Goal: Information Seeking & Learning: Learn about a topic

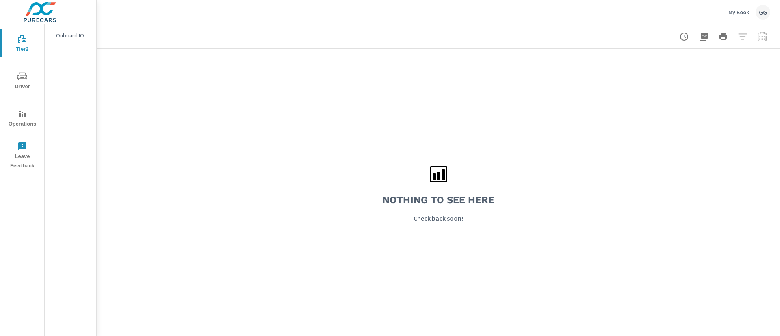
click at [734, 12] on p "My Book" at bounding box center [738, 12] width 21 height 7
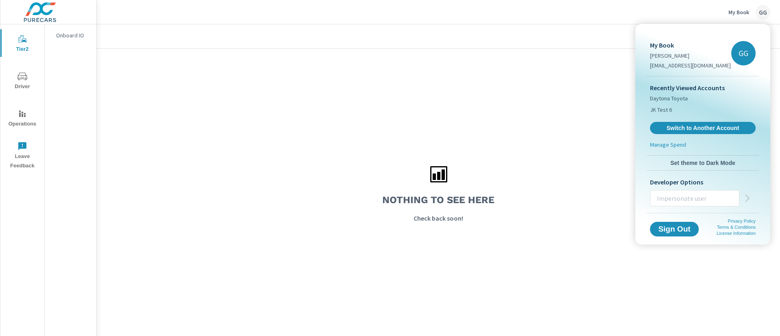
click at [699, 198] on input "text" at bounding box center [694, 198] width 89 height 21
click at [507, 126] on div at bounding box center [390, 168] width 780 height 336
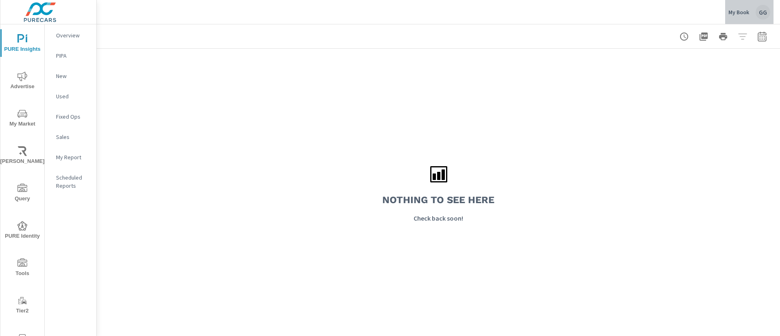
click at [749, 15] on div "My Book GG" at bounding box center [749, 12] width 42 height 15
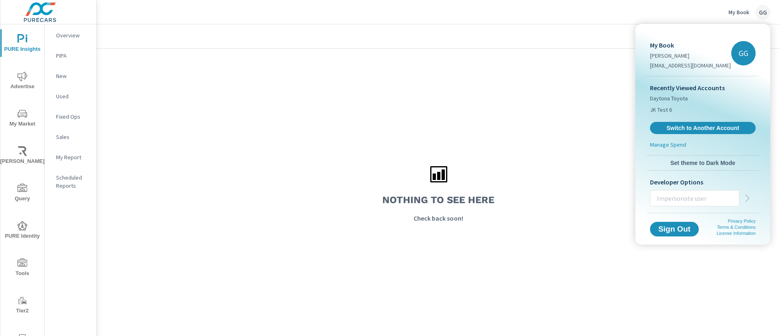
click at [458, 142] on div at bounding box center [390, 168] width 780 height 336
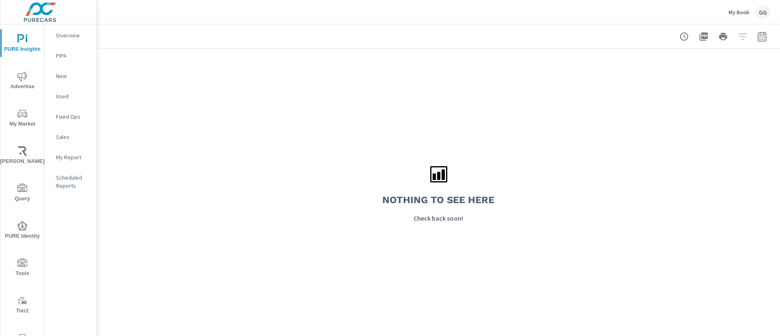
click at [450, 109] on div "Nothing to see here Check back soon!" at bounding box center [438, 192] width 683 height 287
click at [728, 11] on p "My Book" at bounding box center [738, 12] width 21 height 7
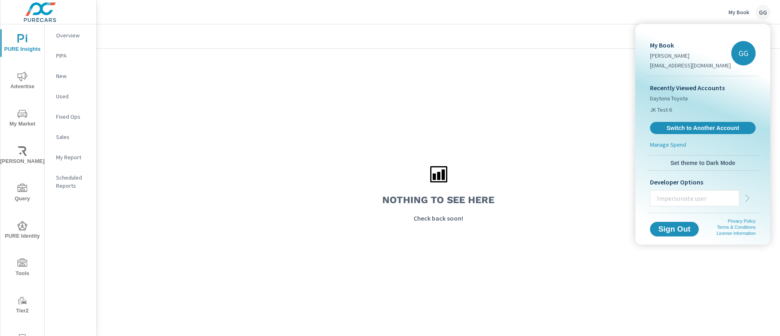
click at [572, 165] on div at bounding box center [390, 168] width 780 height 336
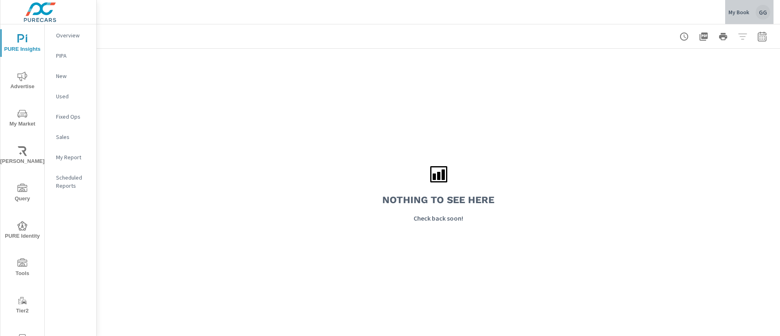
click at [738, 15] on div "My Book GG" at bounding box center [749, 12] width 42 height 15
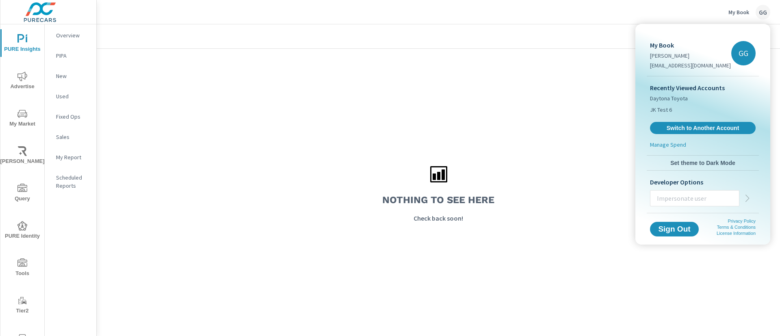
click at [700, 195] on input "text" at bounding box center [694, 198] width 89 height 21
type input "carleyp@purecars.com"
click at [745, 197] on icon "button" at bounding box center [748, 198] width 10 height 10
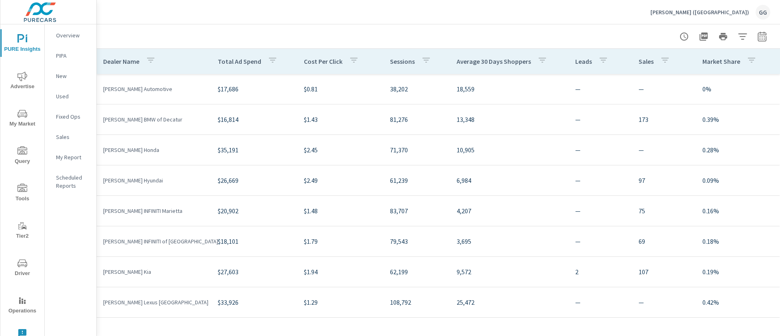
scroll to position [43, 0]
click at [495, 28] on div at bounding box center [438, 36] width 664 height 24
click at [724, 13] on p "Nalley (GA)" at bounding box center [699, 12] width 99 height 7
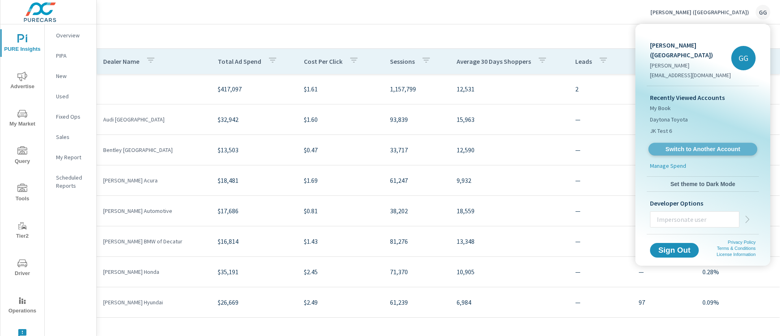
click at [687, 145] on span "Switch to Another Account" at bounding box center [703, 149] width 100 height 8
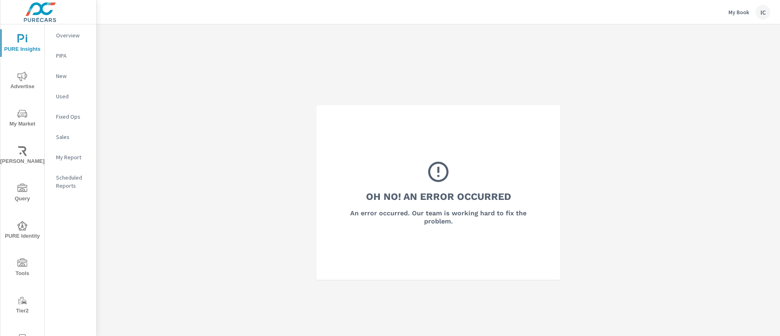
click at [532, 118] on div "Oh No! An Error Occurred An error occurred. Our team is working hard to fix the…" at bounding box center [438, 192] width 244 height 175
click at [735, 19] on button "My Book IC" at bounding box center [749, 12] width 48 height 24
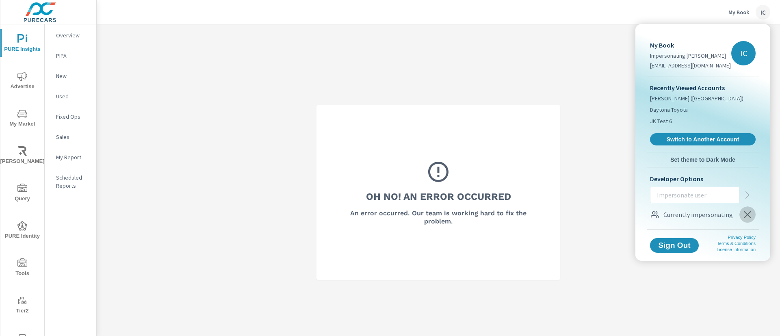
click at [751, 211] on icon "button" at bounding box center [748, 215] width 10 height 10
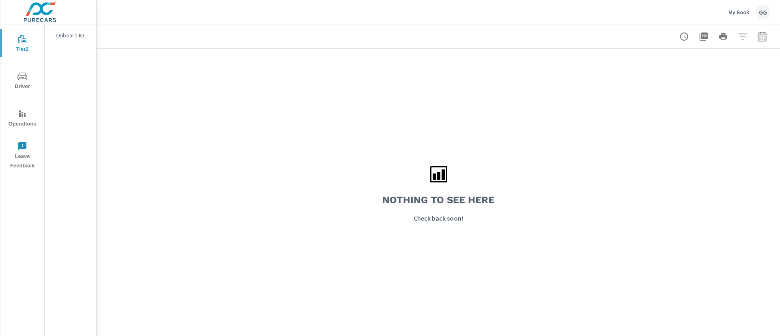
click at [538, 104] on div "Nothing to see here Check back soon!" at bounding box center [438, 192] width 683 height 287
click at [746, 17] on div "My Book GG" at bounding box center [749, 12] width 42 height 15
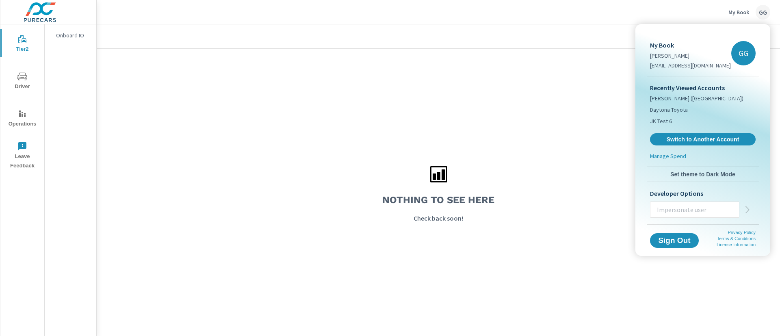
click at [701, 215] on input "text" at bounding box center [694, 209] width 89 height 21
type input "[EMAIL_ADDRESS][DOMAIN_NAME]"
click at [749, 208] on icon "button" at bounding box center [748, 210] width 10 height 10
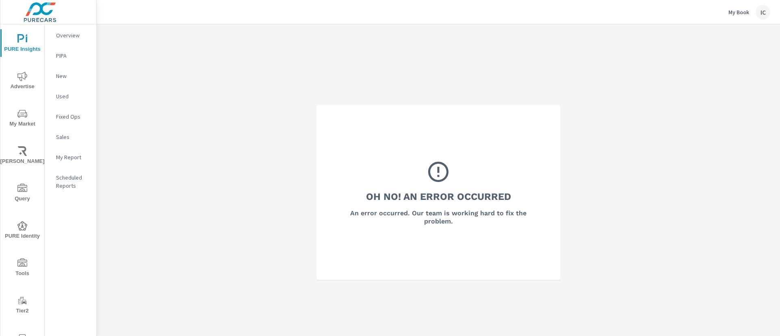
click at [593, 101] on div "Oh No! An Error Occurred An error occurred. Our team is working hard to fix the…" at bounding box center [438, 192] width 683 height 336
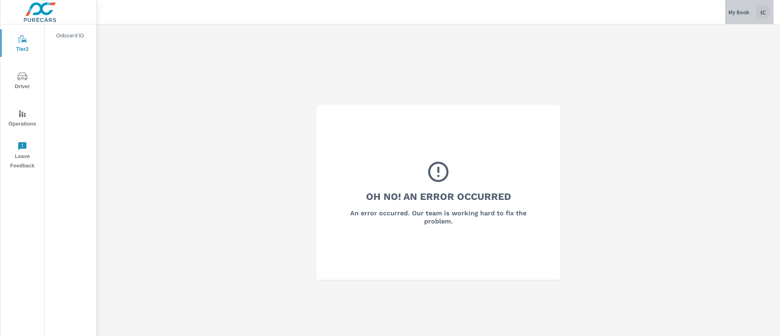
click at [739, 20] on button "My Book IC" at bounding box center [749, 12] width 48 height 24
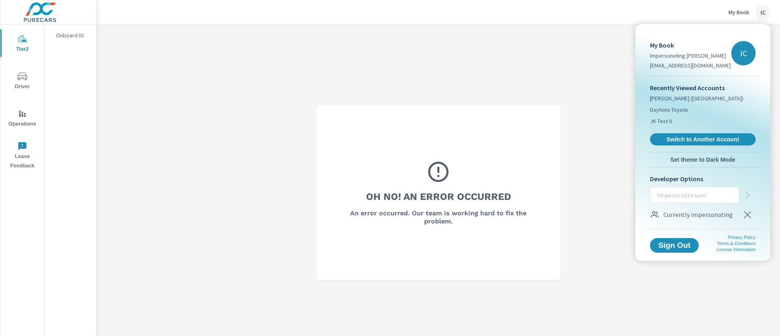
click at [747, 215] on icon "button" at bounding box center [748, 215] width 10 height 10
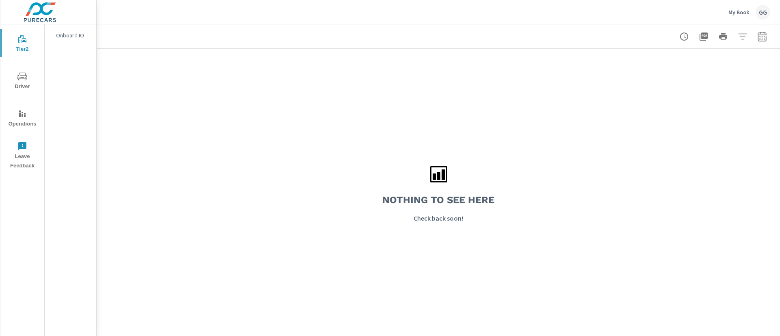
click at [731, 9] on p "My Book" at bounding box center [738, 12] width 21 height 7
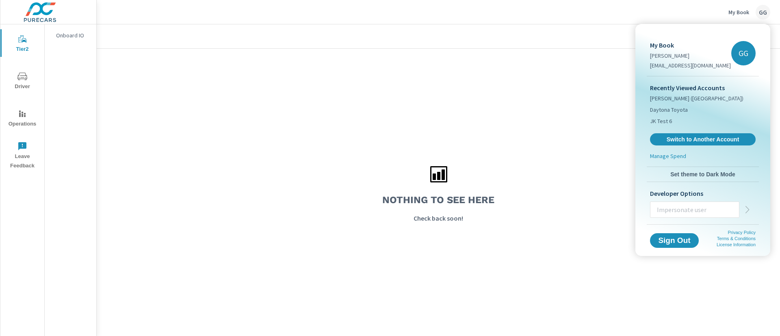
click at [464, 115] on div at bounding box center [390, 168] width 780 height 336
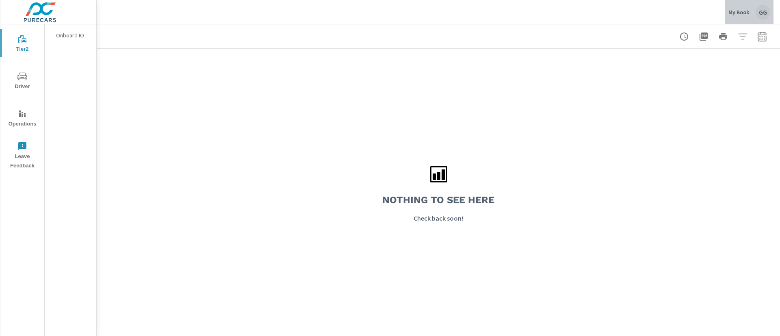
click at [739, 15] on p "My Book" at bounding box center [738, 12] width 21 height 7
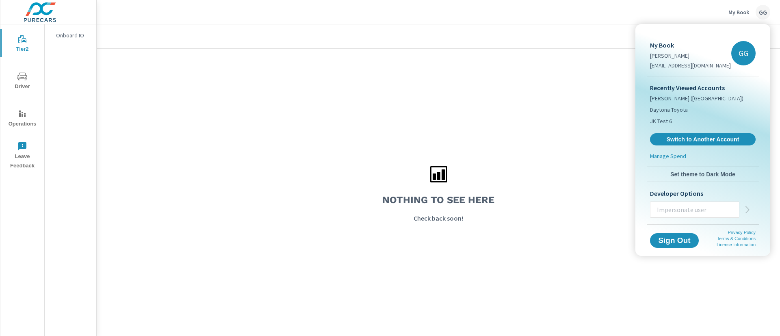
click at [705, 209] on input "text" at bounding box center [694, 209] width 89 height 21
paste input "jessicadevlin@purecars.com"
type input "jessicadevlin@purecars.com"
click at [746, 214] on button "button" at bounding box center [747, 209] width 16 height 16
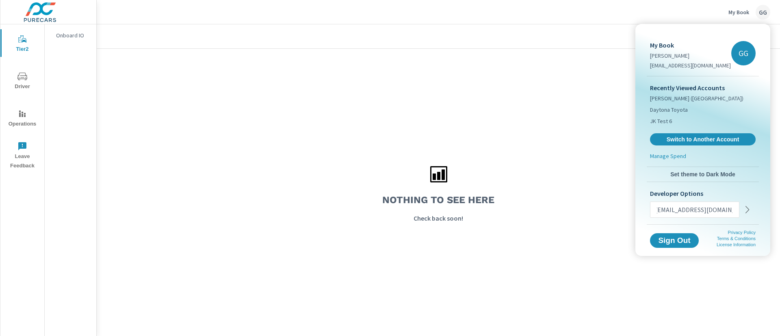
scroll to position [0, 0]
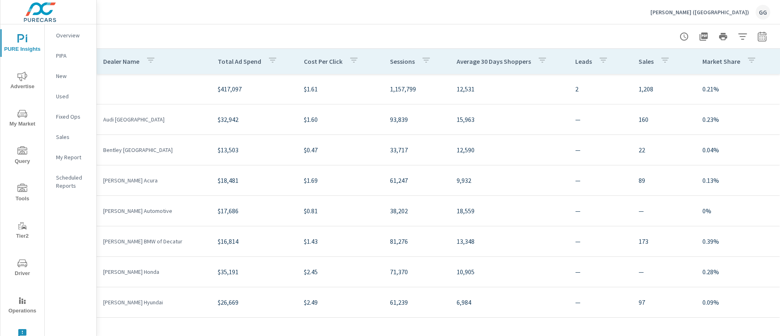
click at [728, 11] on p "[PERSON_NAME] ([GEOGRAPHIC_DATA])" at bounding box center [699, 12] width 99 height 7
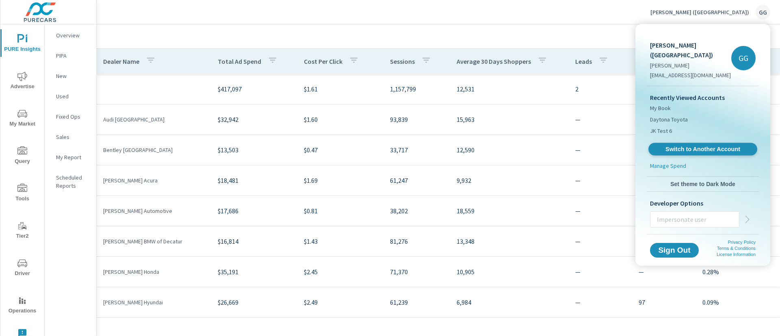
click at [720, 145] on span "Switch to Another Account" at bounding box center [703, 149] width 100 height 8
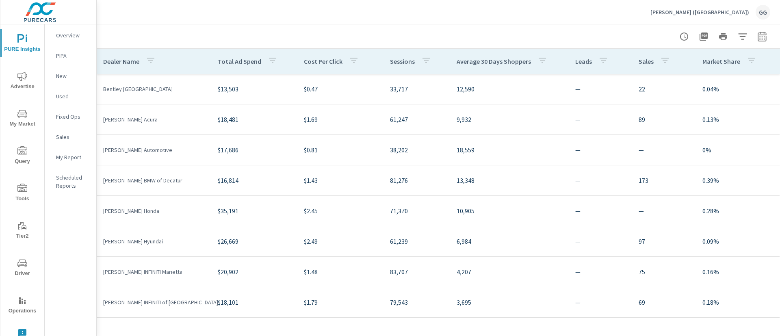
scroll to position [28, 0]
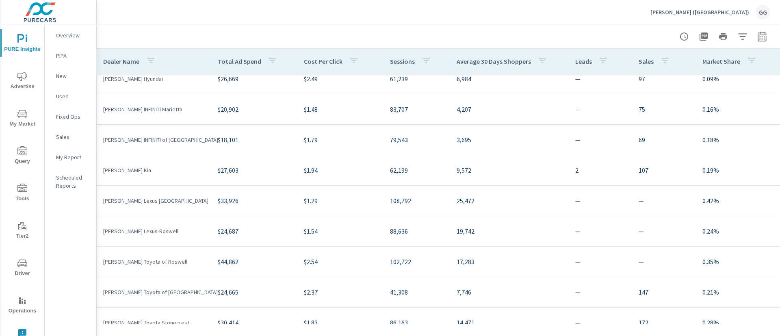
scroll to position [244, 0]
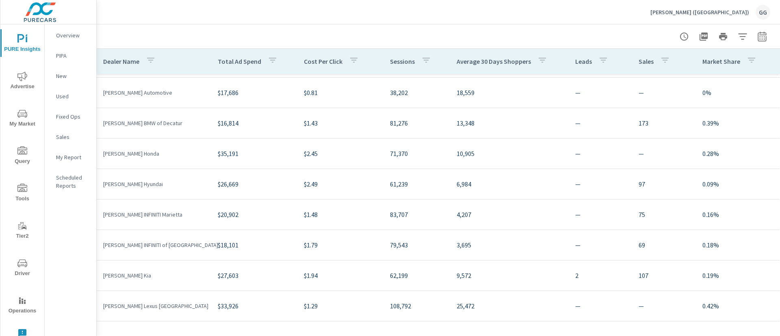
scroll to position [183, 0]
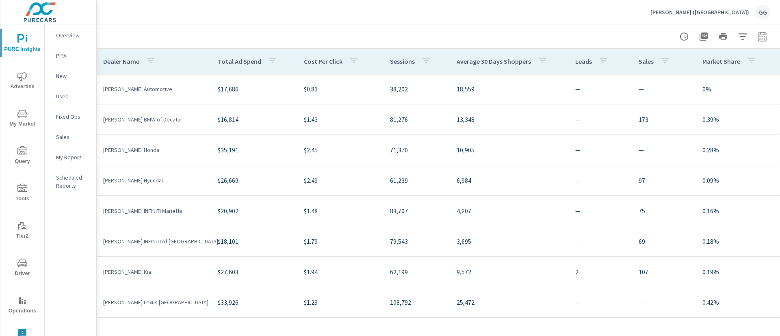
scroll to position [3, 0]
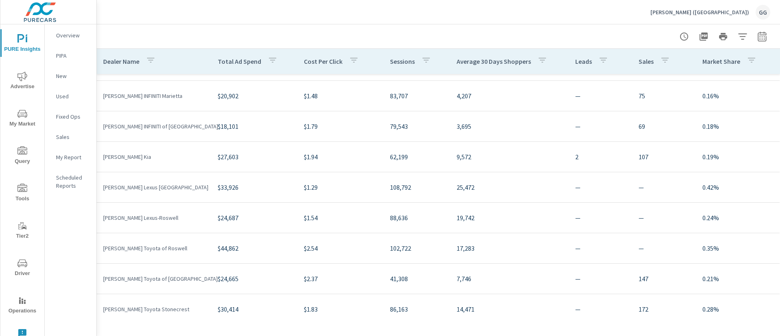
scroll to position [244, 0]
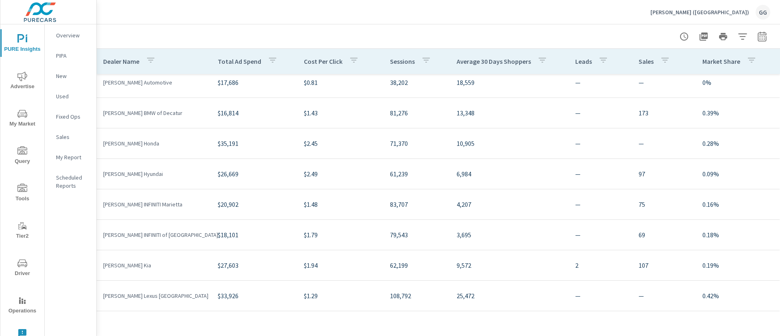
scroll to position [183, 0]
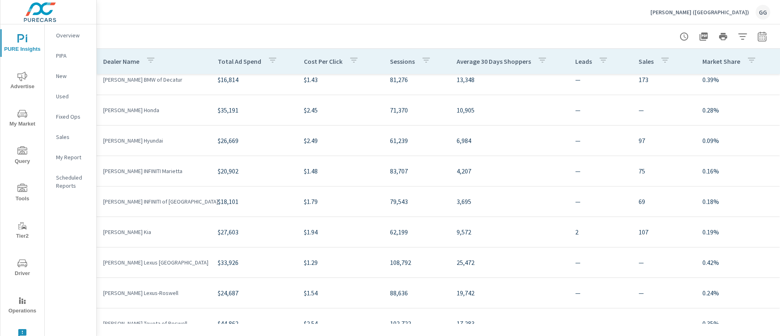
scroll to position [269, 0]
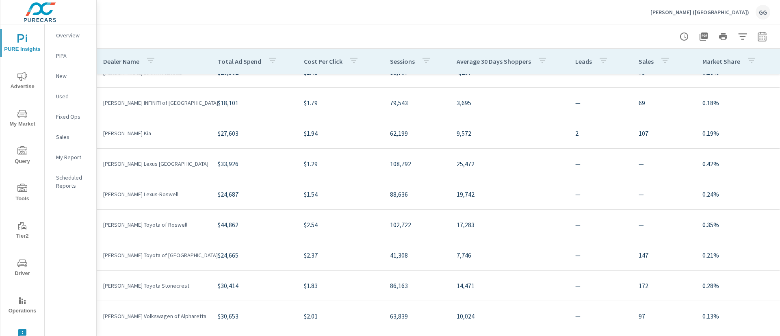
scroll to position [269, 0]
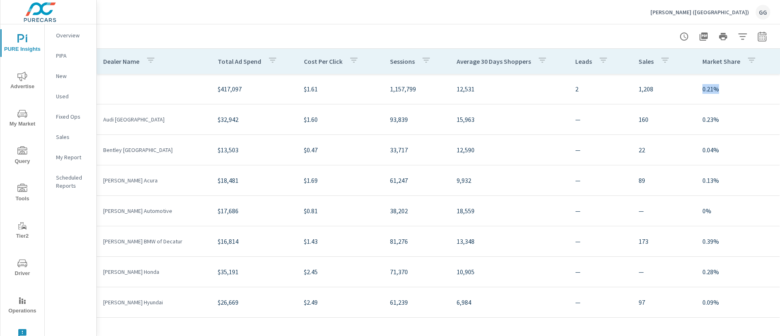
drag, startPoint x: 689, startPoint y: 87, endPoint x: 734, endPoint y: 87, distance: 44.7
click at [734, 87] on td "0.21%" at bounding box center [738, 89] width 84 height 23
click at [719, 87] on p "0.21%" at bounding box center [737, 89] width 71 height 10
drag, startPoint x: 732, startPoint y: 89, endPoint x: 691, endPoint y: 93, distance: 40.7
click at [696, 93] on td "0.21%" at bounding box center [738, 89] width 84 height 23
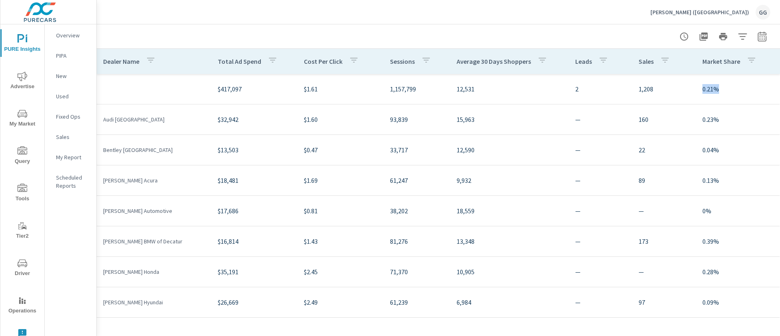
click at [738, 36] on icon "button" at bounding box center [743, 37] width 10 height 10
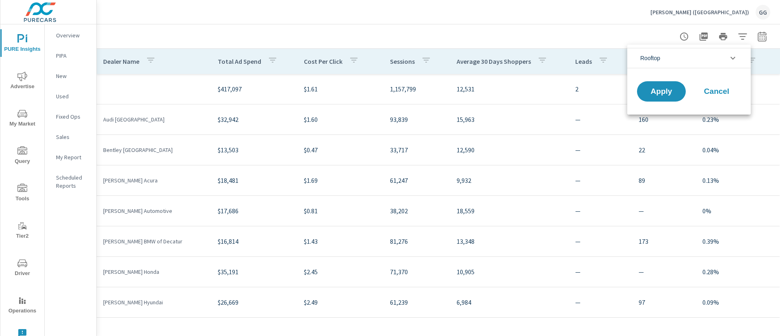
click at [708, 54] on li "Rooftop" at bounding box center [688, 58] width 123 height 20
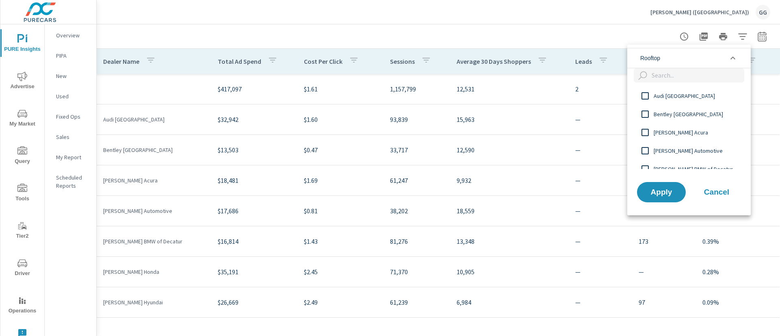
click at [708, 54] on li "Rooftop" at bounding box center [688, 58] width 123 height 20
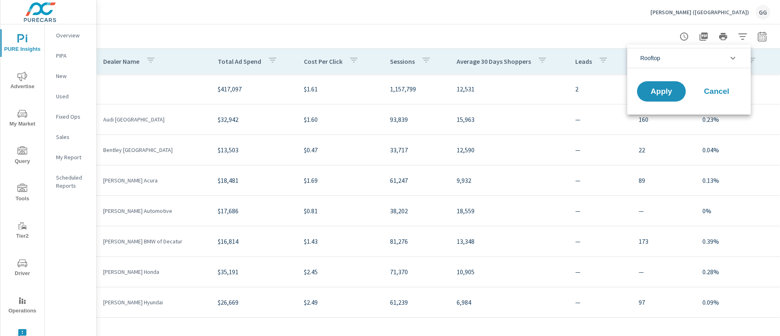
click at [574, 29] on div at bounding box center [390, 168] width 780 height 336
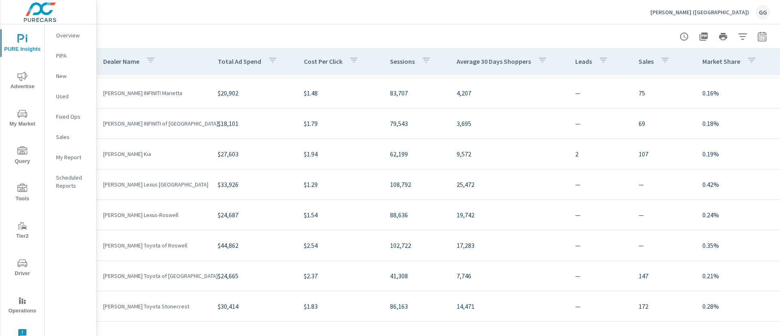
scroll to position [269, 0]
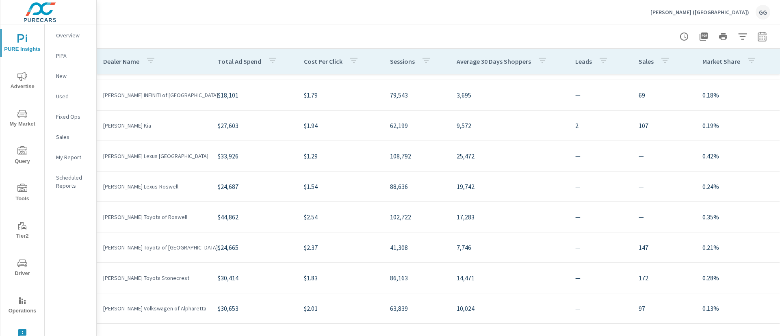
scroll to position [25, 0]
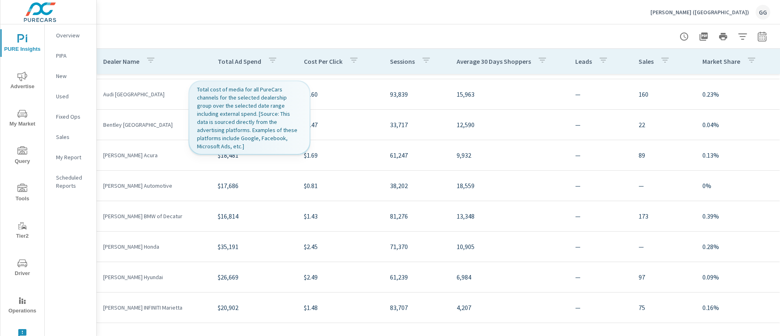
click at [270, 64] on button "button" at bounding box center [272, 61] width 16 height 19
click at [278, 22] on div at bounding box center [390, 168] width 780 height 336
click at [269, 59] on icon "button" at bounding box center [272, 60] width 7 height 5
click at [274, 23] on div at bounding box center [390, 168] width 780 height 336
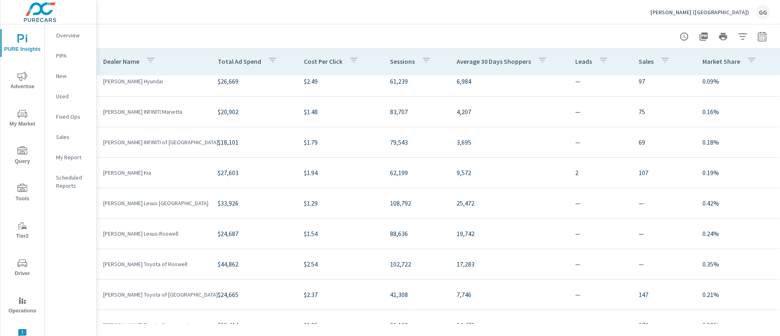
scroll to position [244, 0]
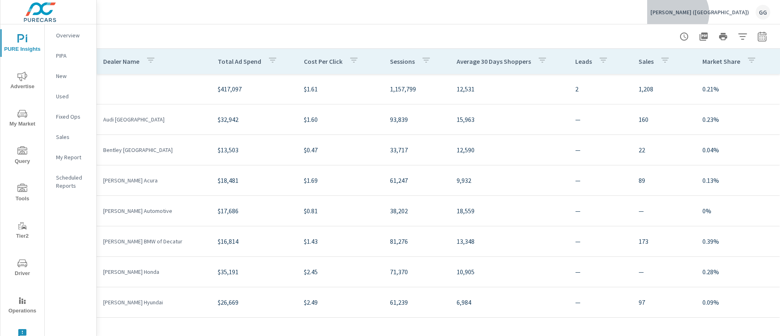
click at [748, 13] on p "[PERSON_NAME] ([GEOGRAPHIC_DATA])" at bounding box center [699, 12] width 99 height 7
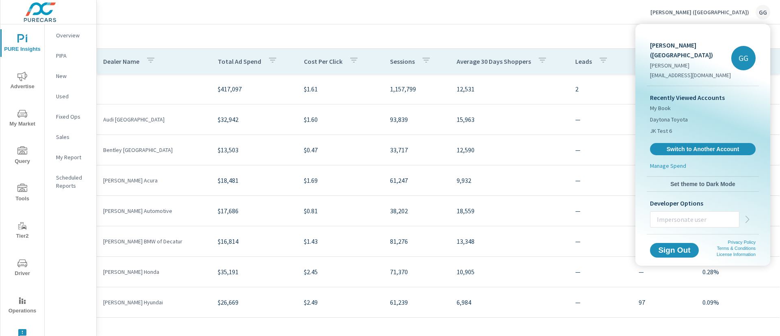
click at [302, 17] on div at bounding box center [390, 168] width 780 height 336
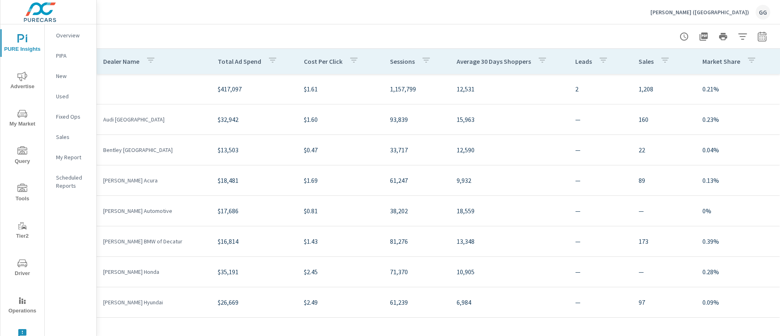
scroll to position [61, 0]
click at [741, 30] on button "button" at bounding box center [742, 36] width 16 height 16
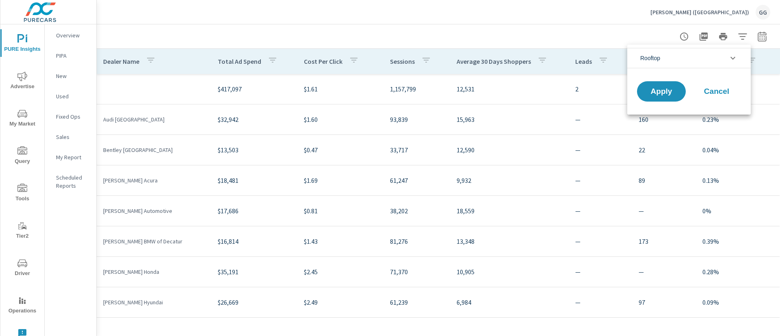
click at [632, 31] on div at bounding box center [390, 168] width 780 height 336
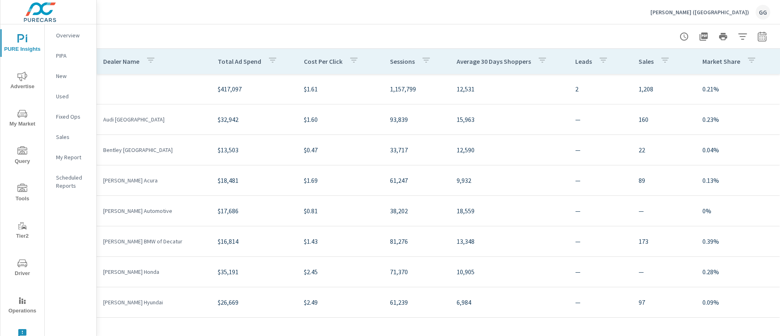
click at [742, 18] on div "Nalley (GA) GG" at bounding box center [710, 12] width 120 height 15
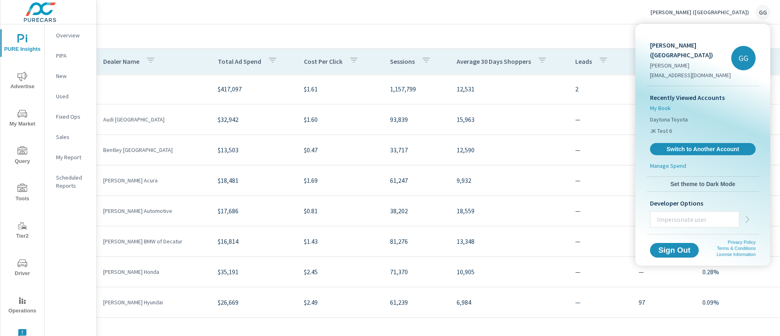
click at [665, 104] on span "My Book" at bounding box center [660, 108] width 21 height 8
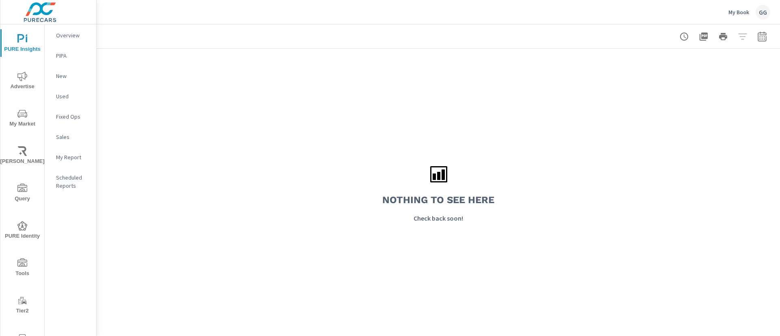
click at [259, 183] on div "Nothing to see here Check back soon!" at bounding box center [438, 192] width 683 height 287
click at [363, 176] on div "Nothing to see here Check back soon!" at bounding box center [438, 192] width 683 height 287
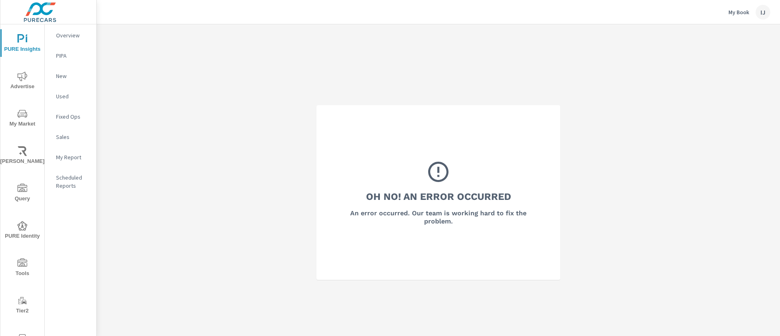
click at [423, 108] on div "Oh No! An Error Occurred An error occurred. Our team is working hard to fix the…" at bounding box center [438, 192] width 244 height 175
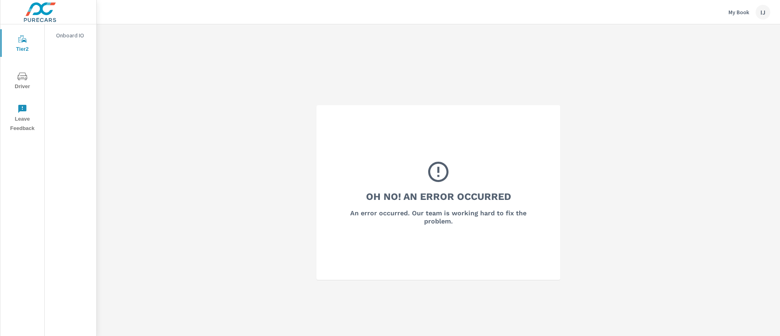
click at [734, 13] on p "My Book" at bounding box center [738, 12] width 21 height 7
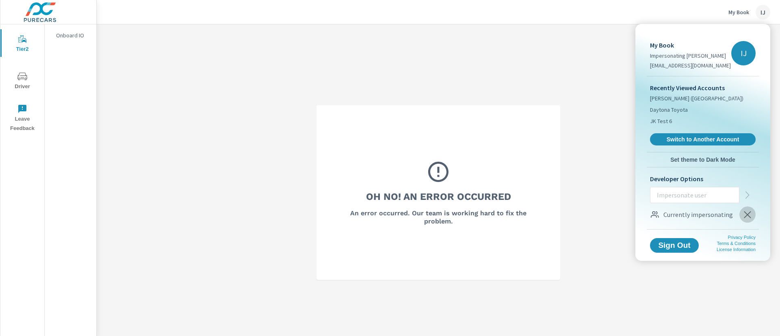
click at [751, 212] on icon "button" at bounding box center [748, 215] width 10 height 10
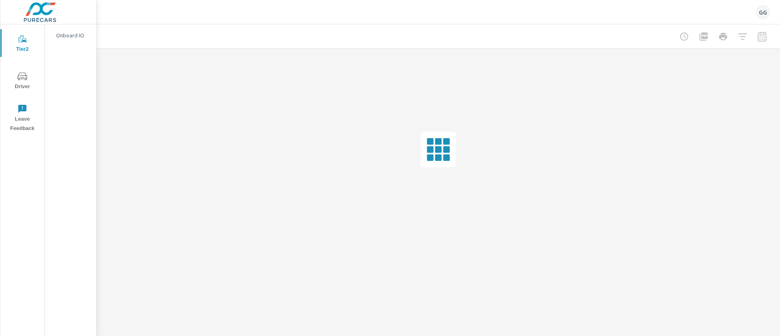
click at [336, 117] on div at bounding box center [438, 149] width 683 height 201
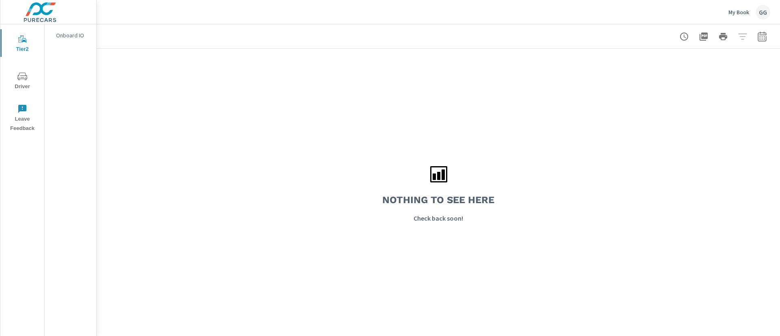
click at [761, 14] on div "GG" at bounding box center [763, 12] width 15 height 15
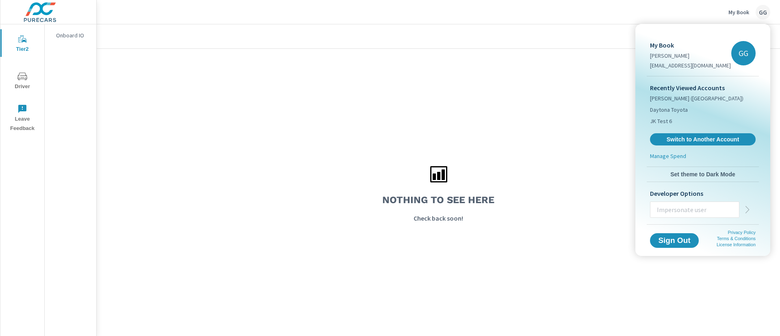
click at [722, 217] on input "text" at bounding box center [694, 209] width 89 height 21
paste input "[EMAIL_ADDRESS][DOMAIN_NAME]"
type input "[EMAIL_ADDRESS][DOMAIN_NAME]"
click at [753, 212] on button "button" at bounding box center [747, 209] width 16 height 16
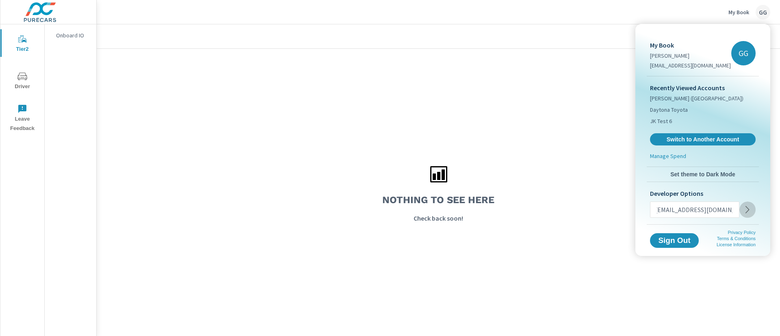
scroll to position [0, 0]
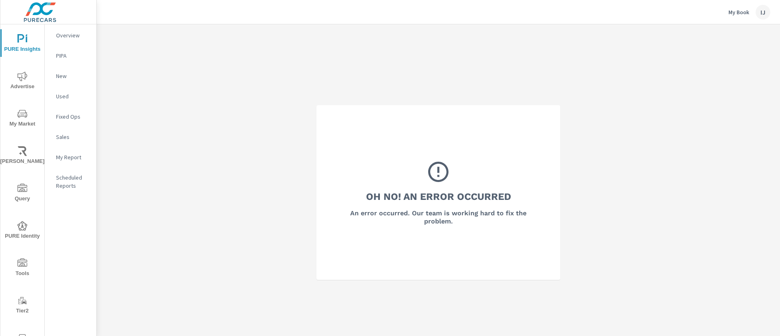
drag, startPoint x: 719, startPoint y: 12, endPoint x: 755, endPoint y: 15, distance: 35.9
click at [755, 15] on div "My Book IJ" at bounding box center [438, 12] width 664 height 24
click at [744, 14] on p "My Book" at bounding box center [738, 12] width 21 height 7
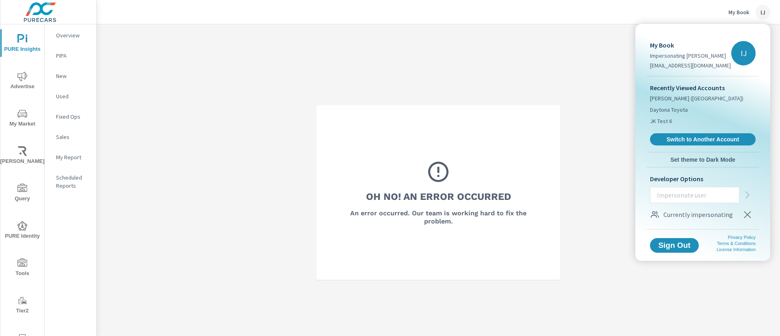
click at [528, 76] on div at bounding box center [390, 168] width 780 height 336
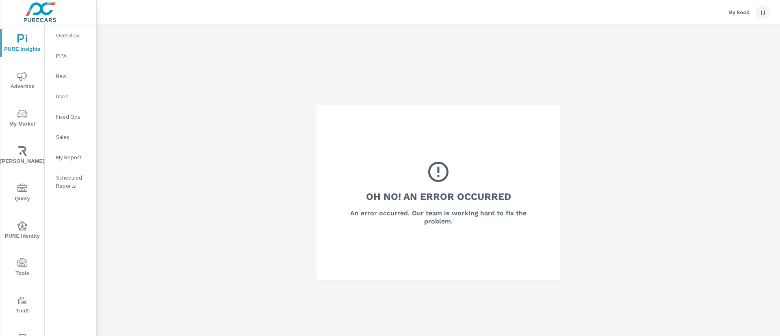
click at [365, 71] on div "Oh No! An Error Occurred An error occurred. Our team is working hard to fix the…" at bounding box center [438, 192] width 683 height 336
click at [381, 80] on div "Oh No! An Error Occurred An error occurred. Our team is working hard to fix the…" at bounding box center [438, 192] width 683 height 336
click at [738, 15] on div "My Book IJ" at bounding box center [749, 12] width 42 height 15
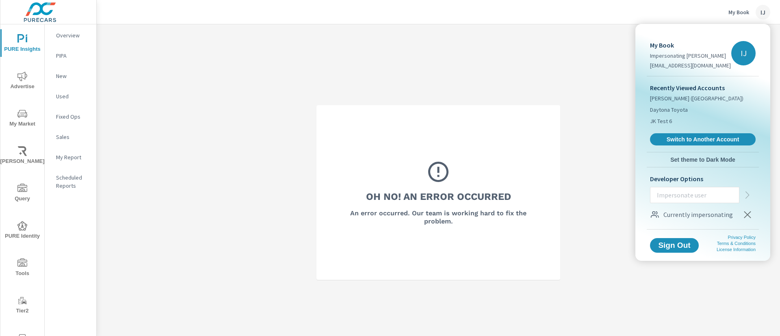
click at [707, 198] on input "text" at bounding box center [694, 194] width 89 height 21
paste input "salesforce@purecars.com.invalid"
type input "salesforce@purecars.com.invalid"
click at [748, 195] on icon "button" at bounding box center [748, 195] width 10 height 10
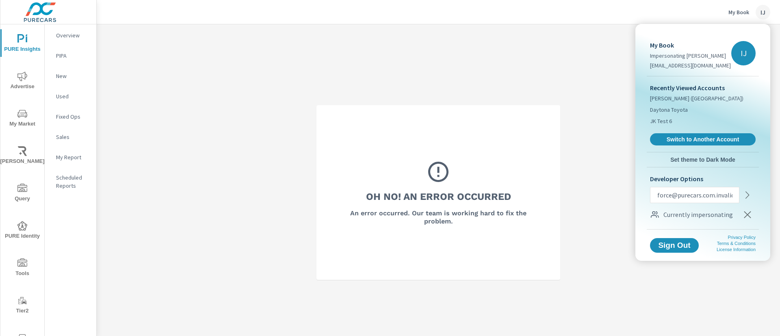
scroll to position [0, 0]
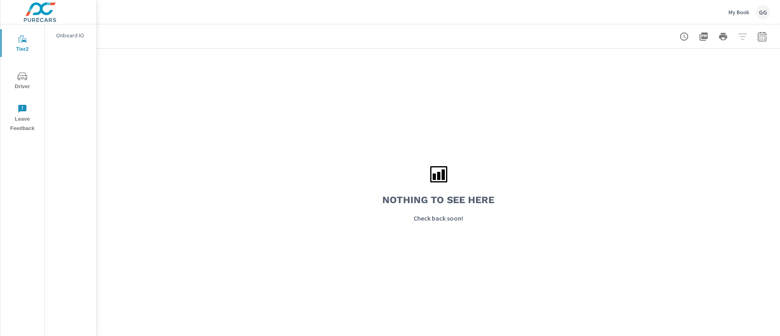
click at [760, 10] on div "GG" at bounding box center [763, 12] width 15 height 15
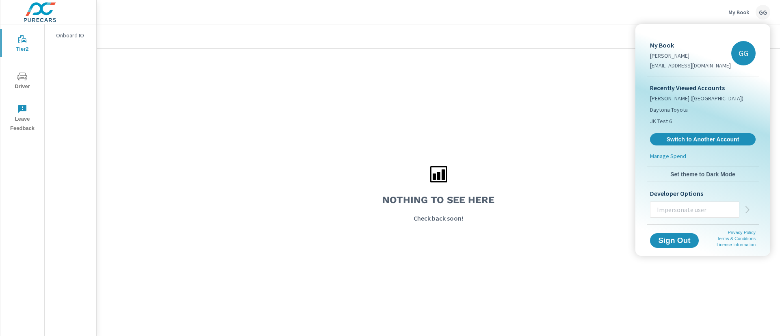
click at [687, 206] on input "text" at bounding box center [694, 209] width 89 height 21
paste input "jasong@purecars.com.invalid"
type input "jasong@purecars.com.invalid"
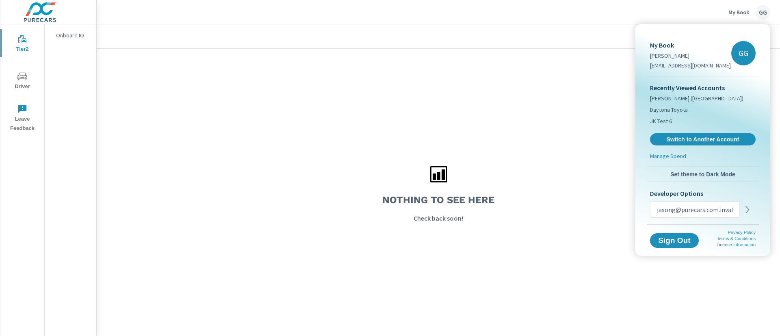
click at [750, 213] on icon "button" at bounding box center [748, 210] width 10 height 10
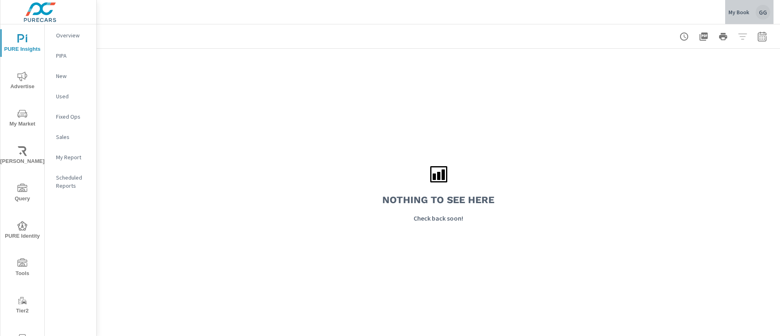
drag, startPoint x: 745, startPoint y: 10, endPoint x: 751, endPoint y: 8, distance: 6.3
click at [751, 8] on div "My Book GG" at bounding box center [749, 12] width 42 height 15
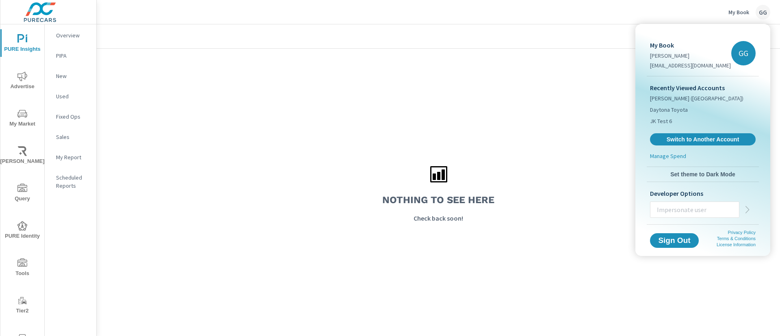
click at [686, 204] on input "text" at bounding box center [694, 209] width 89 height 21
paste input "andrewk@purecars.com.invalid"
type input "andrewk@purecars.com.invalid"
click at [750, 210] on icon "button" at bounding box center [748, 210] width 10 height 10
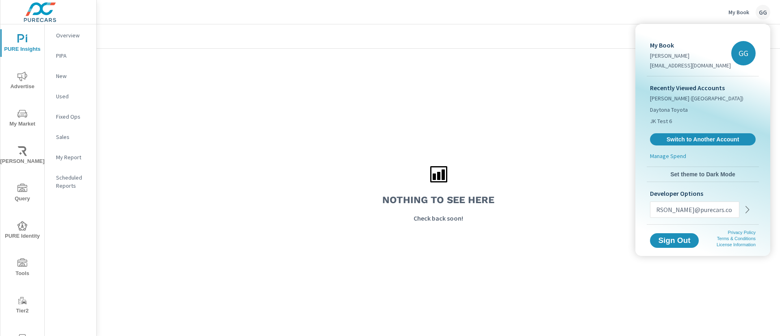
scroll to position [0, 0]
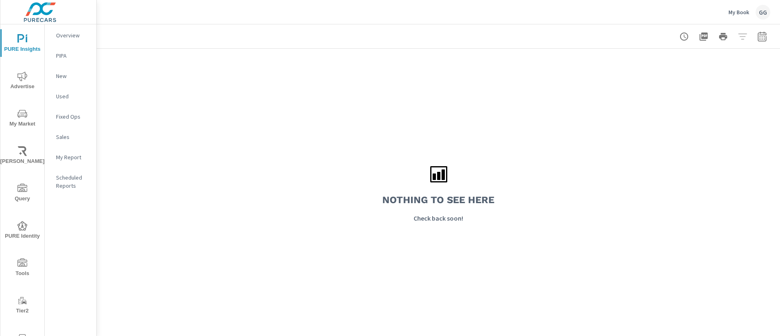
click at [74, 37] on p "Overview" at bounding box center [73, 35] width 34 height 8
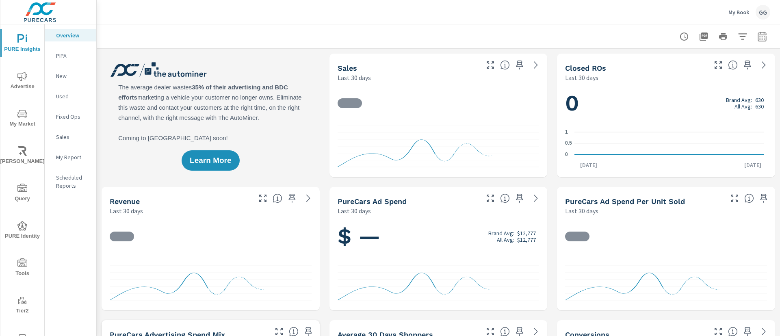
click at [24, 119] on span "My Market" at bounding box center [22, 119] width 39 height 20
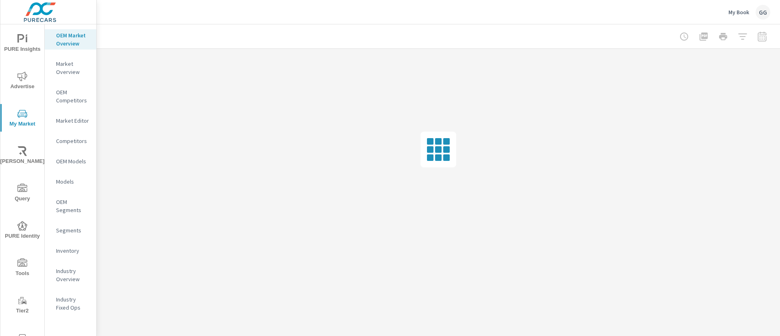
click at [71, 247] on p "Inventory" at bounding box center [73, 251] width 34 height 8
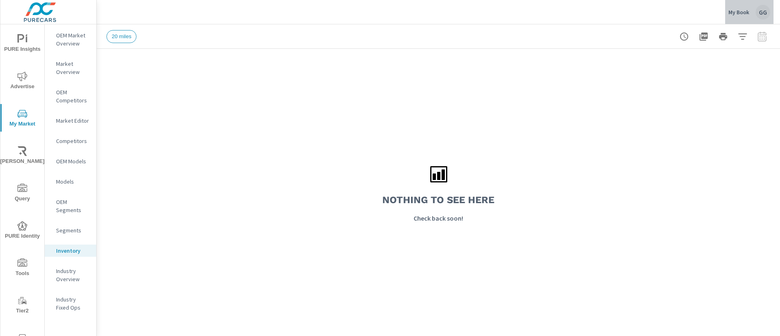
click at [730, 10] on p "My Book" at bounding box center [738, 12] width 21 height 7
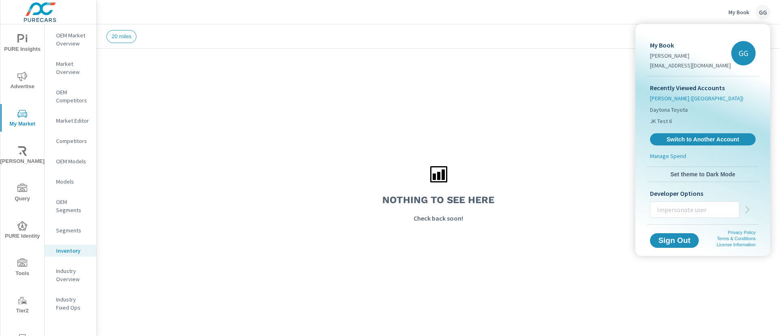
click at [664, 97] on span "[PERSON_NAME] ([GEOGRAPHIC_DATA])" at bounding box center [696, 98] width 93 height 8
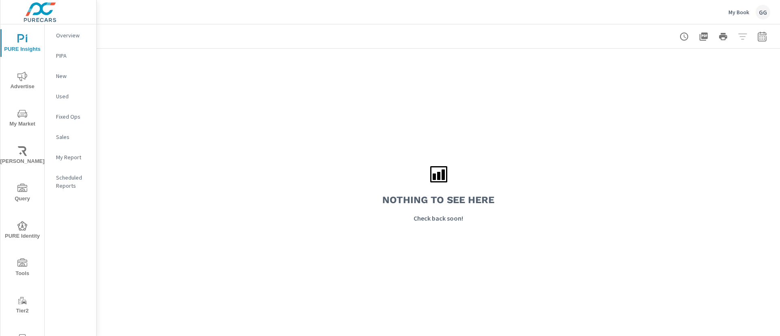
click at [729, 9] on p "My Book" at bounding box center [738, 12] width 21 height 7
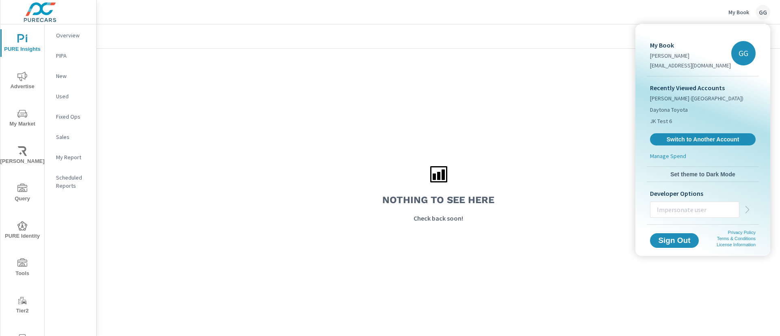
click at [689, 212] on input "text" at bounding box center [694, 209] width 89 height 21
type input "[EMAIL_ADDRESS][DOMAIN_NAME]"
click at [747, 208] on icon "button" at bounding box center [748, 210] width 10 height 10
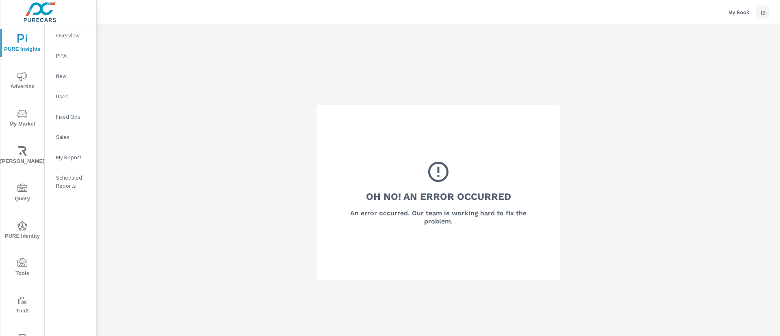
click at [762, 7] on div "Ia" at bounding box center [763, 12] width 15 height 15
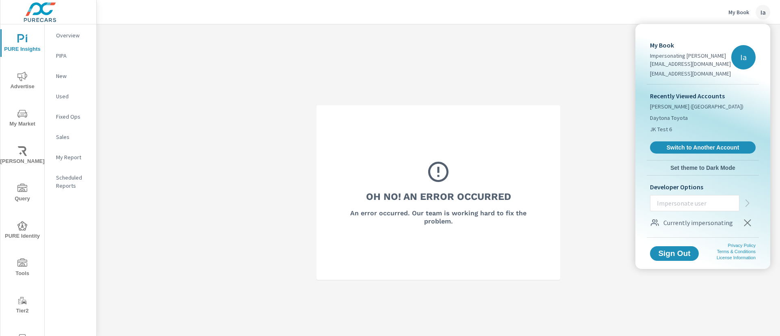
click at [568, 60] on div at bounding box center [390, 168] width 780 height 336
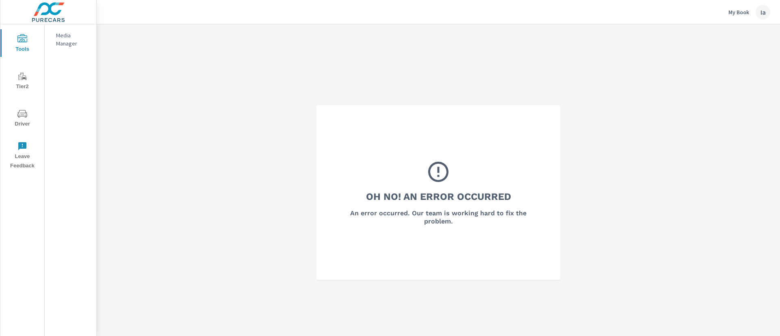
click at [753, 10] on div "My Book Ia" at bounding box center [749, 12] width 42 height 15
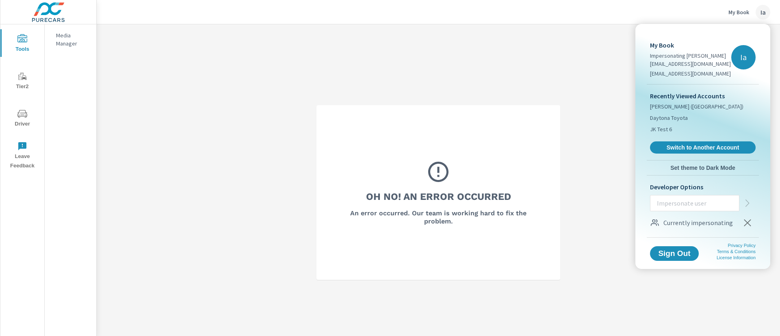
click at [748, 222] on icon "button" at bounding box center [747, 222] width 7 height 7
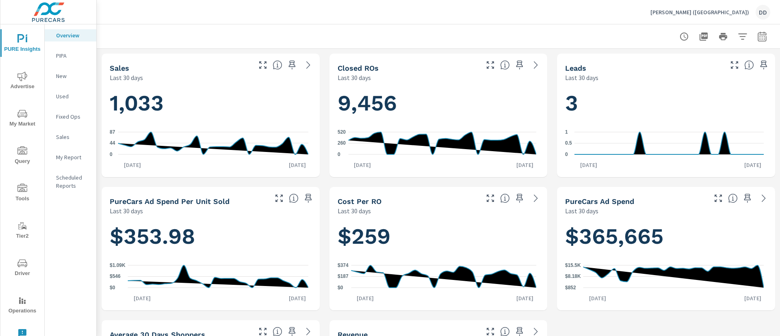
click at [20, 128] on span "My Market" at bounding box center [22, 119] width 39 height 20
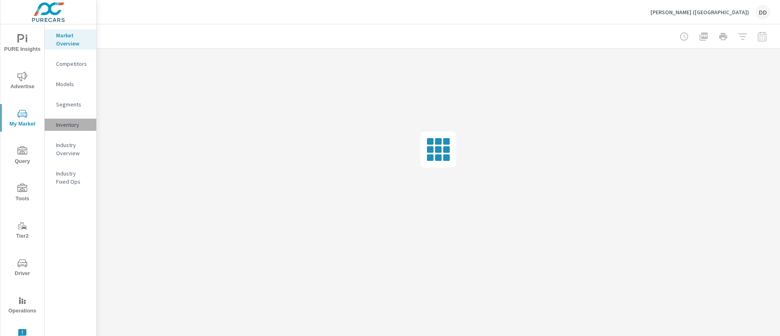
click at [49, 120] on div "Inventory" at bounding box center [71, 125] width 52 height 12
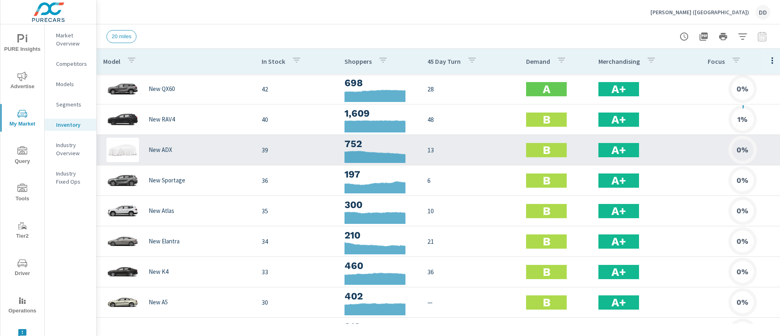
scroll to position [1, 0]
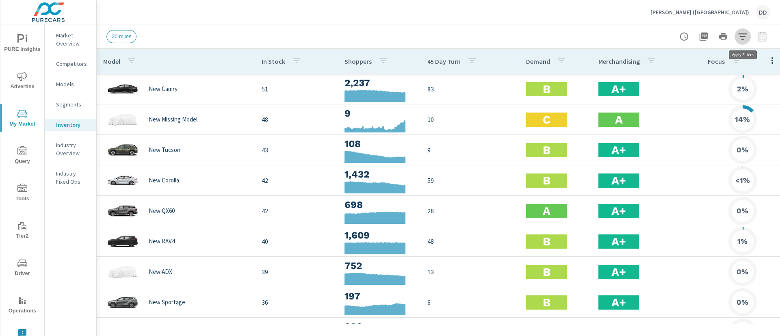
click at [739, 40] on icon "button" at bounding box center [743, 37] width 10 height 10
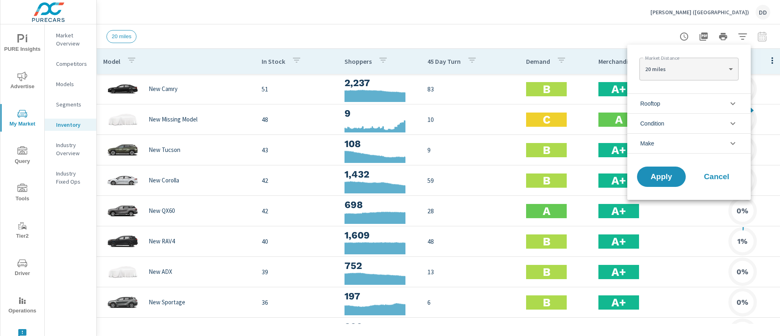
click at [680, 121] on li "Condition" at bounding box center [688, 123] width 123 height 20
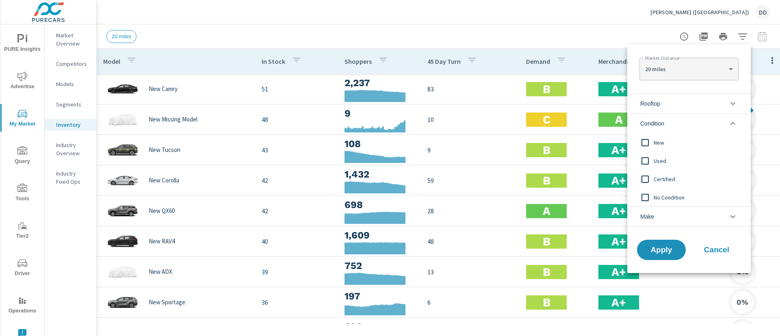
click at [667, 120] on li "Condition" at bounding box center [688, 123] width 123 height 20
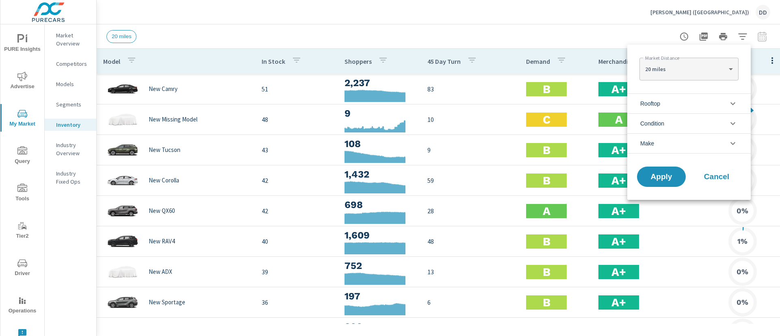
click at [667, 102] on li "Rooftop" at bounding box center [688, 103] width 123 height 20
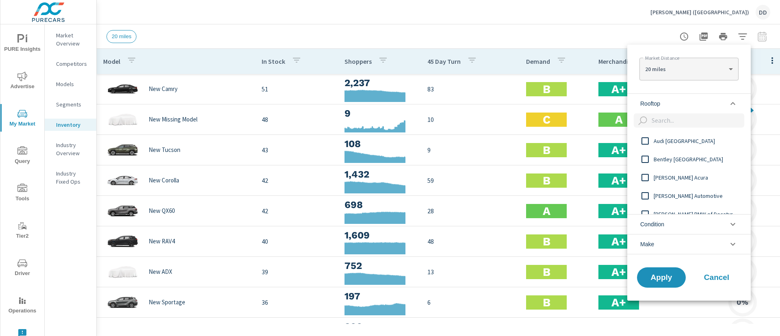
click at [667, 102] on li "Rooftop" at bounding box center [688, 103] width 123 height 20
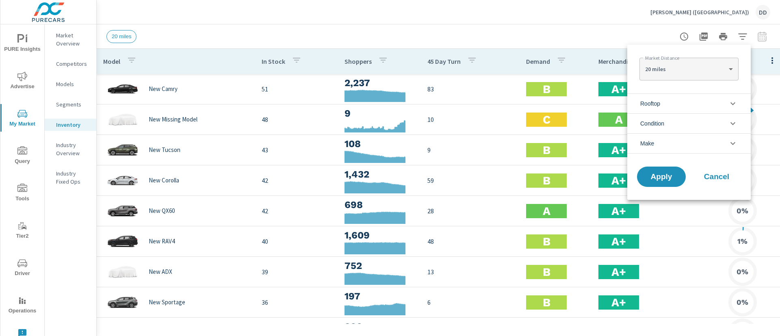
click at [499, 20] on div at bounding box center [390, 168] width 780 height 336
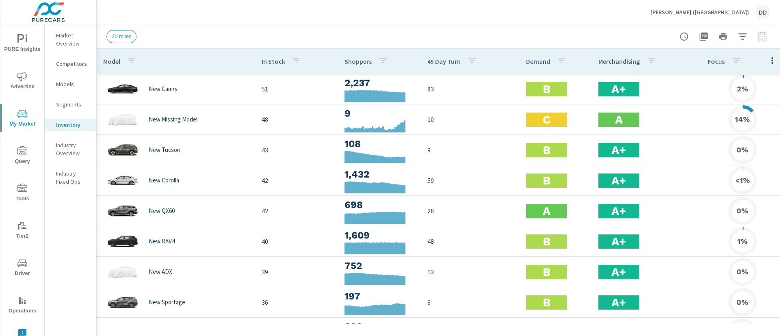
click at [321, 19] on div "Nalley (GA) DD" at bounding box center [438, 12] width 664 height 24
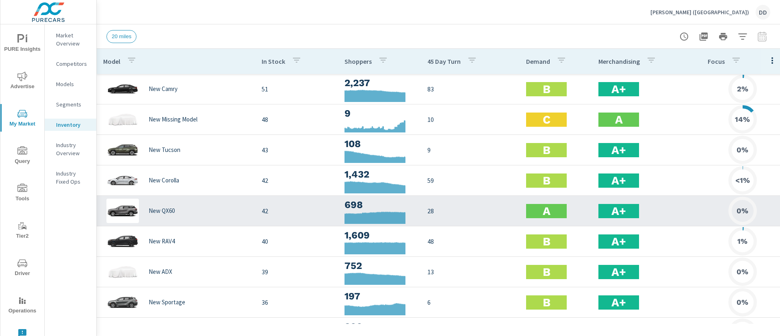
scroll to position [122, 0]
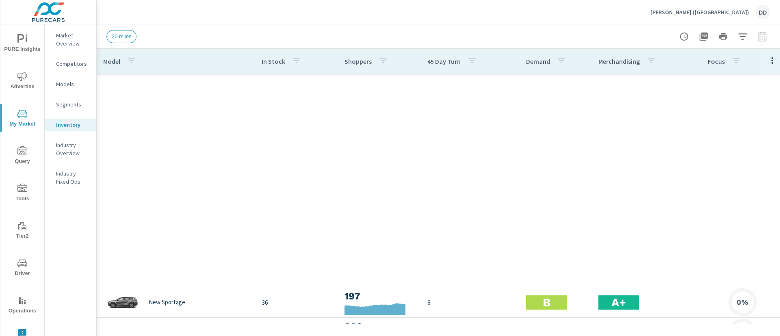
scroll to position [366, 0]
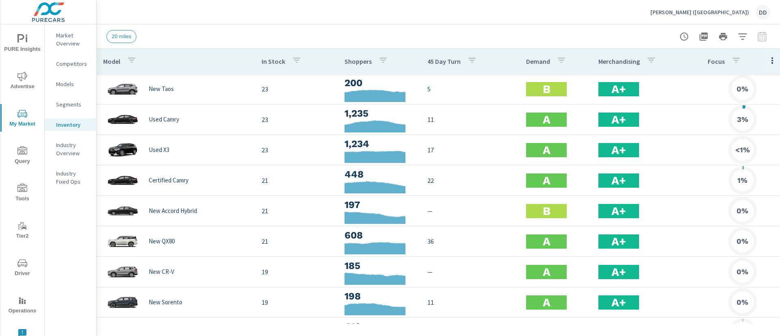
scroll to position [426, 0]
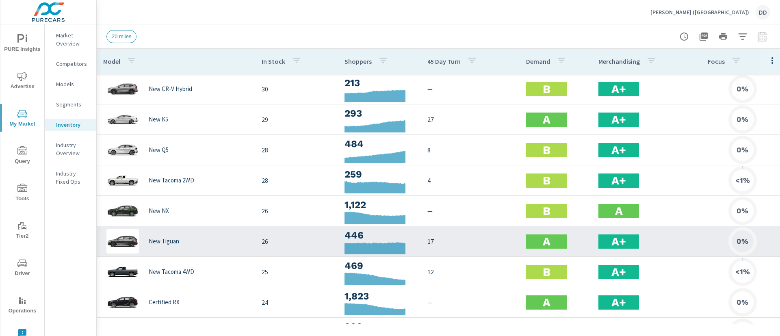
scroll to position [305, 0]
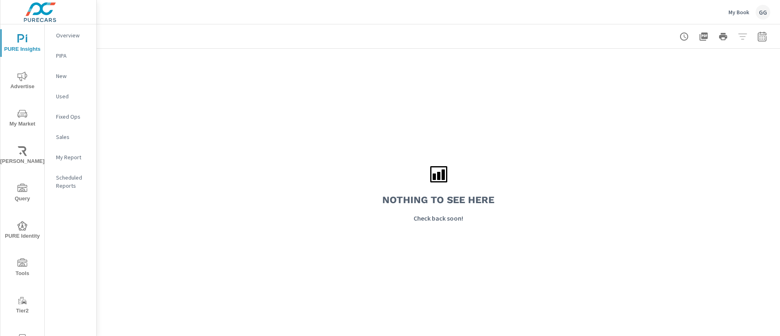
click at [760, 16] on div "GG" at bounding box center [763, 12] width 15 height 15
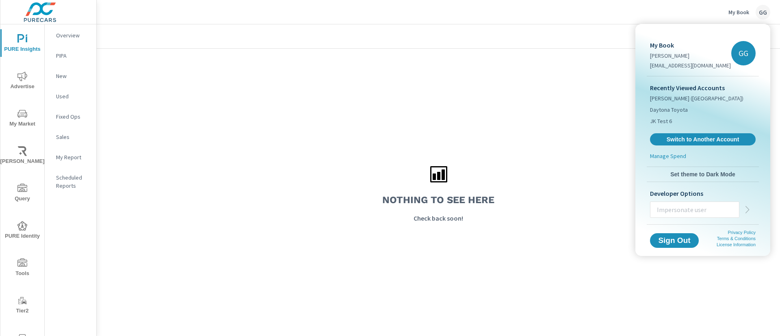
click at [571, 123] on div at bounding box center [390, 168] width 780 height 336
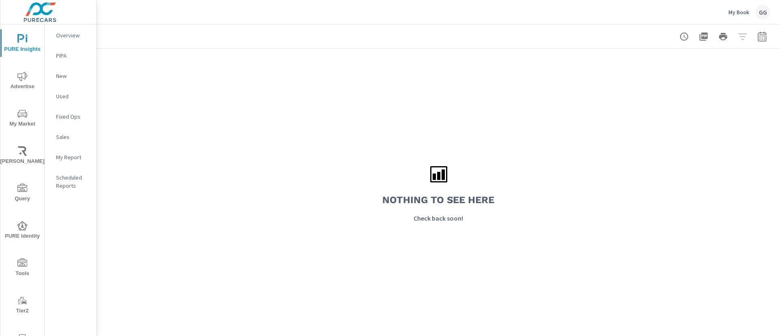
click at [563, 125] on div "Nothing to see here Check back soon!" at bounding box center [438, 192] width 683 height 287
click at [470, 178] on div "Nothing to see here Check back soon!" at bounding box center [438, 192] width 683 height 287
click at [732, 9] on p "My Book" at bounding box center [738, 12] width 21 height 7
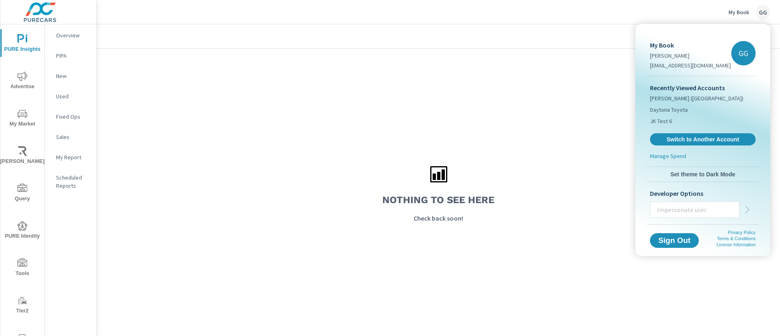
click at [706, 207] on input "text" at bounding box center [694, 209] width 89 height 21
type input "carleyp@purecars.com"
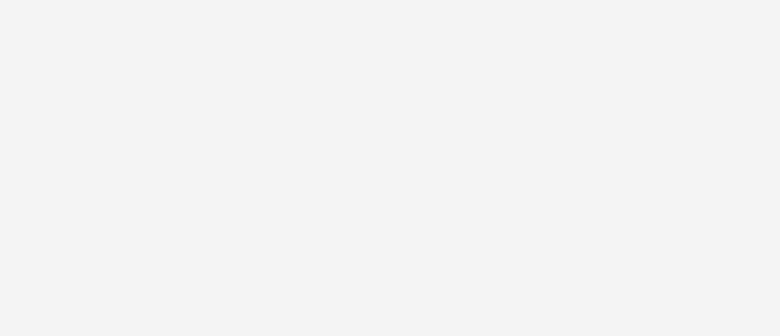
click at [522, 163] on html at bounding box center [390, 168] width 780 height 336
